Goal: Transaction & Acquisition: Book appointment/travel/reservation

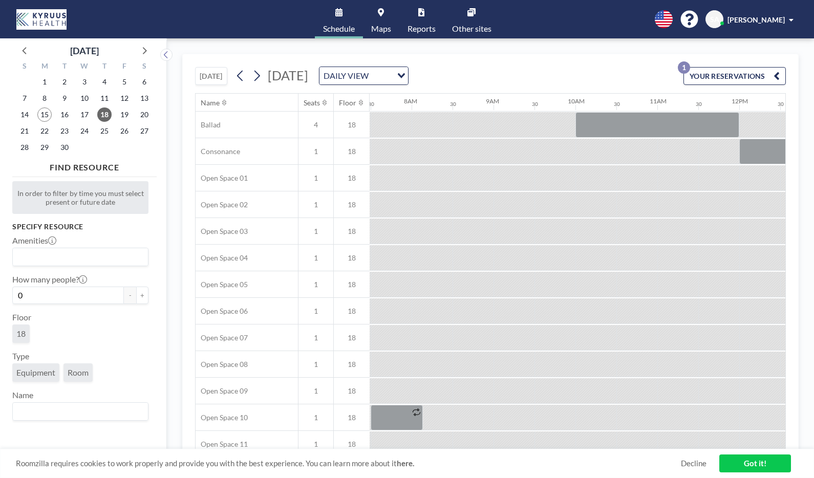
scroll to position [0, 614]
click at [425, 18] on link "Reports" at bounding box center [421, 19] width 45 height 38
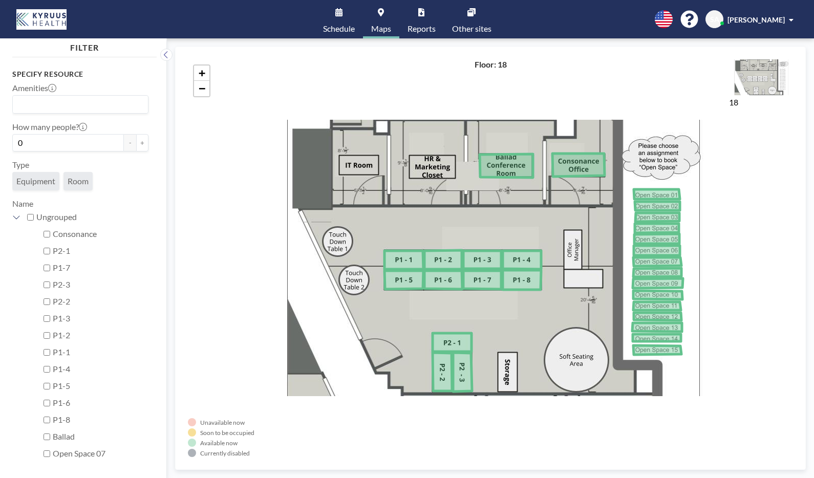
click at [334, 17] on link "Schedule" at bounding box center [339, 19] width 48 height 38
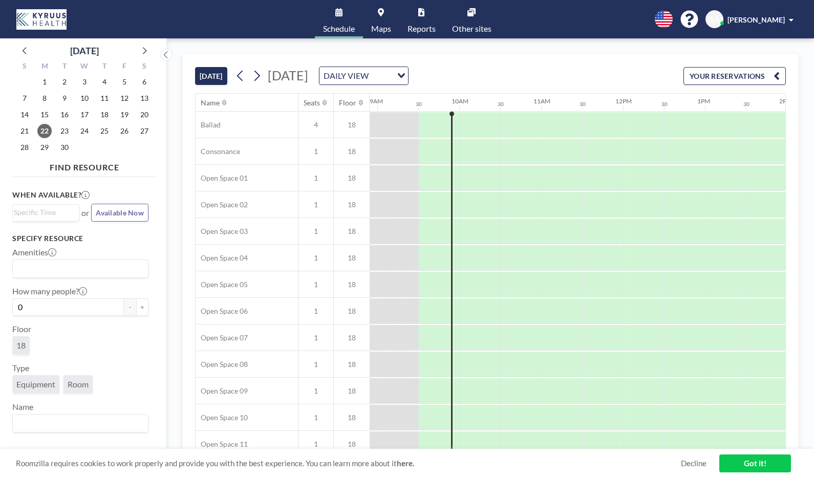
scroll to position [0, 737]
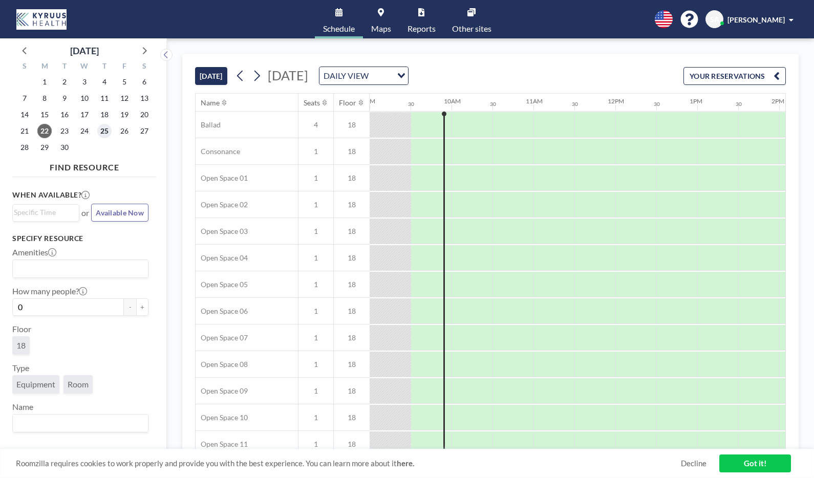
click at [101, 132] on span "25" at bounding box center [104, 131] width 14 height 14
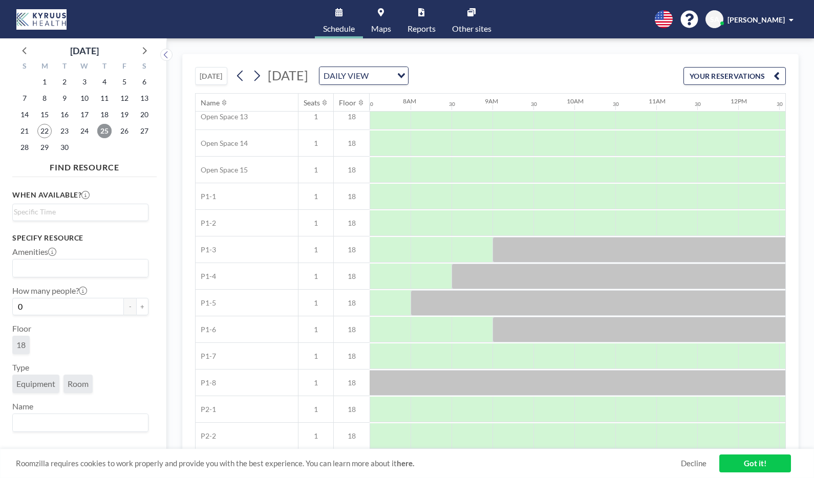
scroll to position [413, 614]
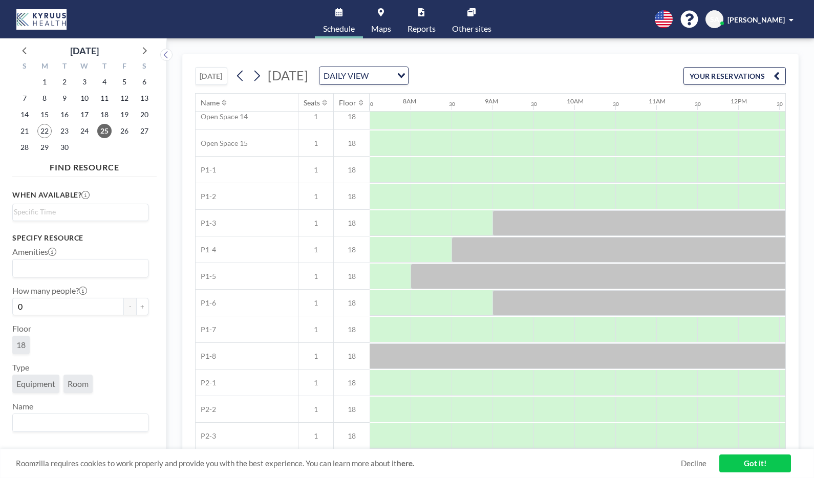
click at [384, 19] on link "Maps" at bounding box center [381, 19] width 36 height 38
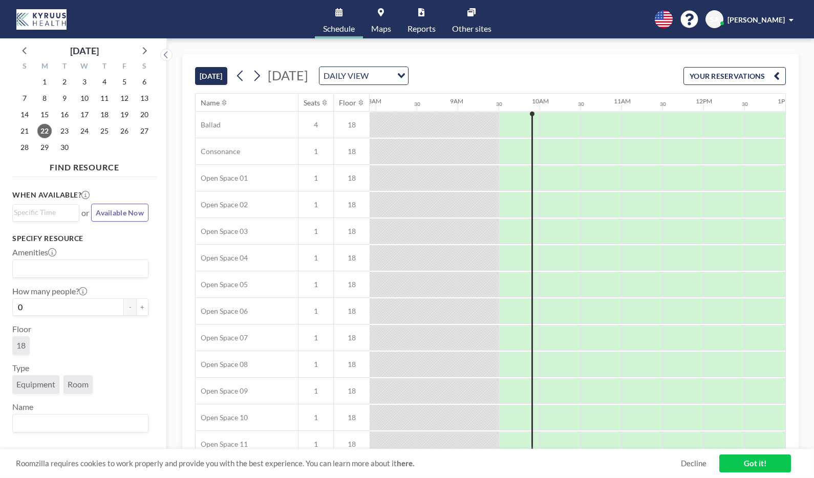
scroll to position [0, 737]
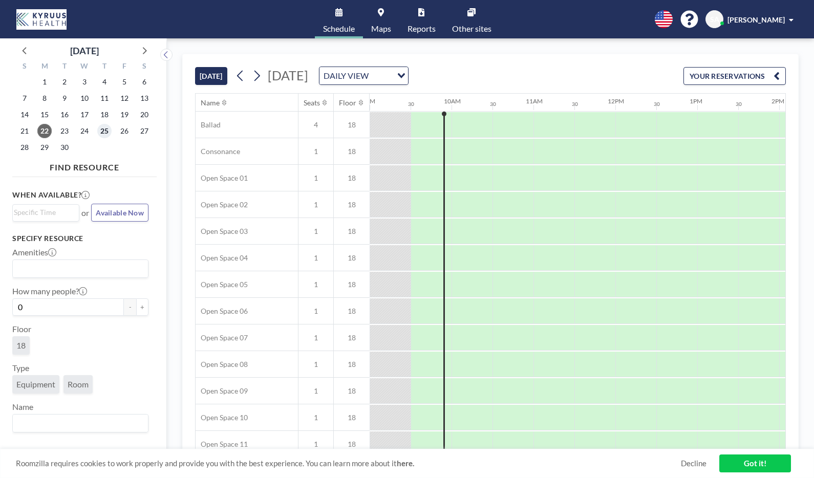
click at [109, 133] on span "25" at bounding box center [104, 131] width 14 height 14
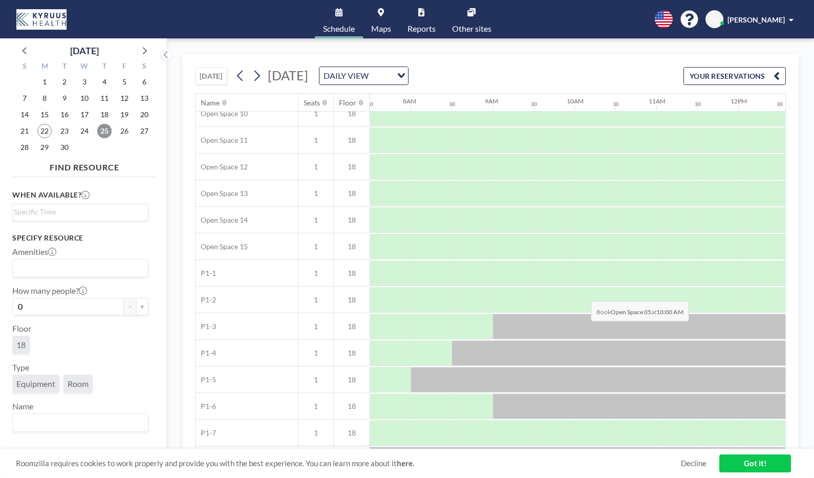
scroll to position [413, 614]
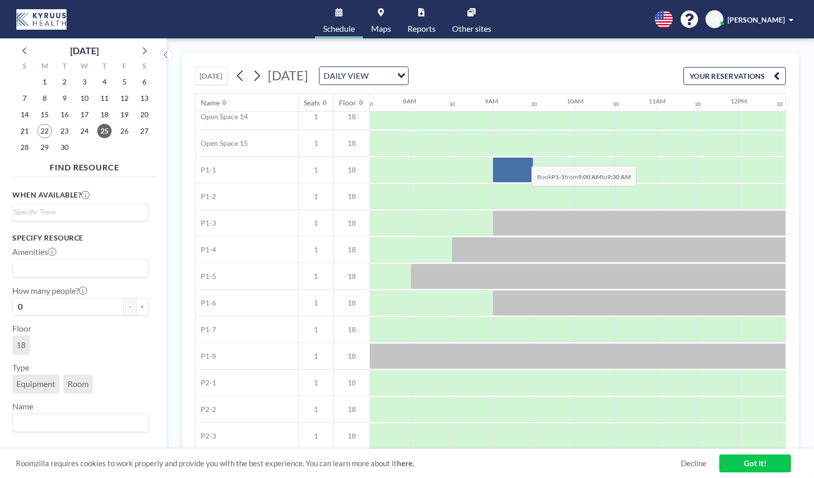
click at [523, 158] on div at bounding box center [512, 170] width 41 height 26
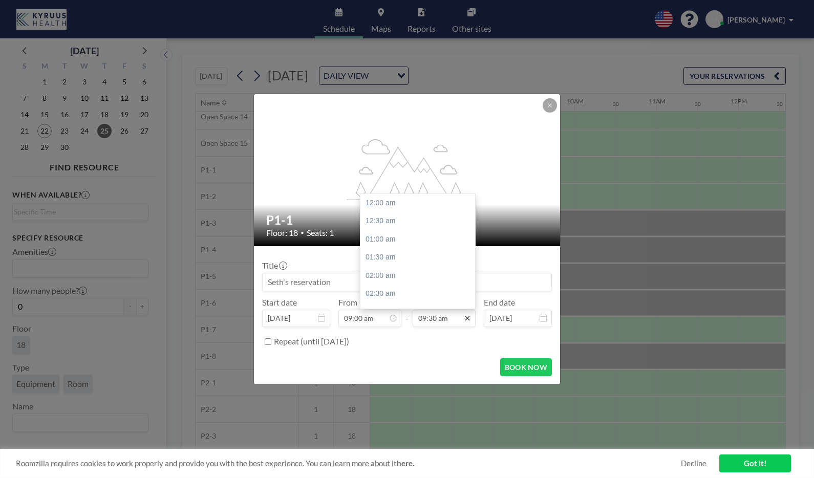
scroll to position [346, 0]
click at [458, 319] on input "09:30 am" at bounding box center [444, 318] width 63 height 17
click at [403, 267] on div "05:00 pm" at bounding box center [420, 267] width 120 height 18
type input "05:00 pm"
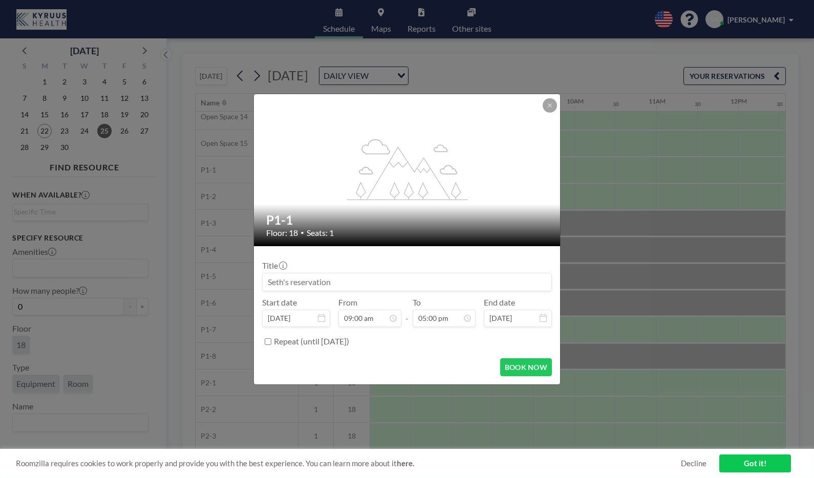
scroll to position [619, 0]
click at [523, 368] on button "BOOK NOW" at bounding box center [526, 367] width 52 height 18
